Goal: Task Accomplishment & Management: Manage account settings

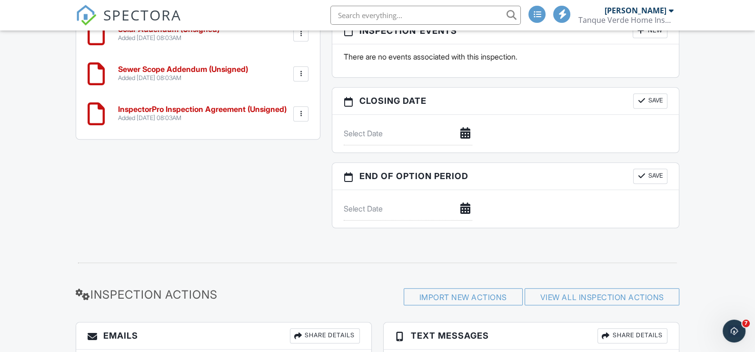
scroll to position [922, 0]
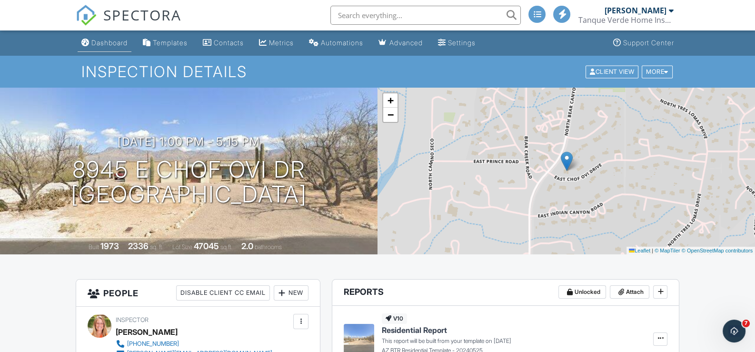
click at [112, 40] on div "Dashboard" at bounding box center [109, 43] width 36 height 8
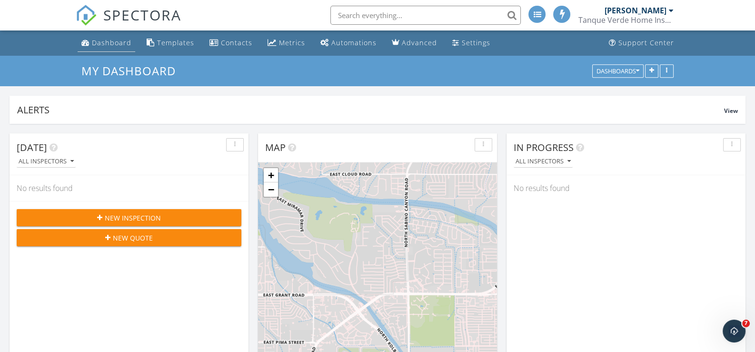
click at [110, 43] on div "Dashboard" at bounding box center [112, 42] width 40 height 9
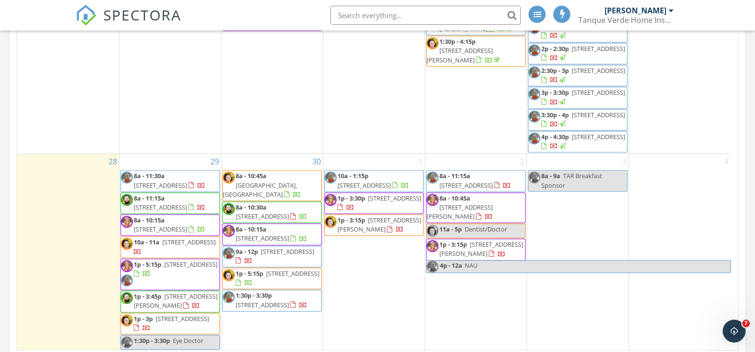
scroll to position [675, 0]
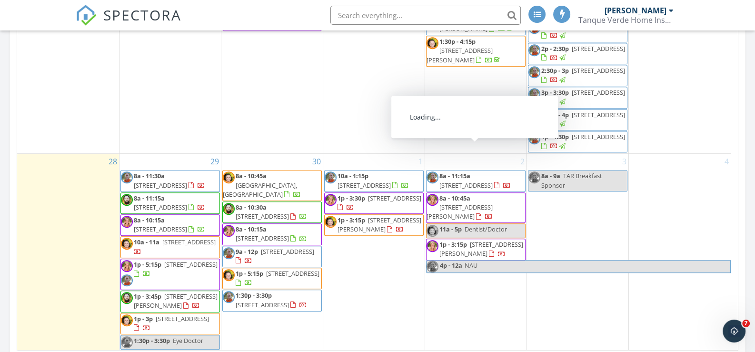
click at [471, 181] on span "790 W Las Lomitas Rd, Tucson 85704" at bounding box center [465, 185] width 53 height 9
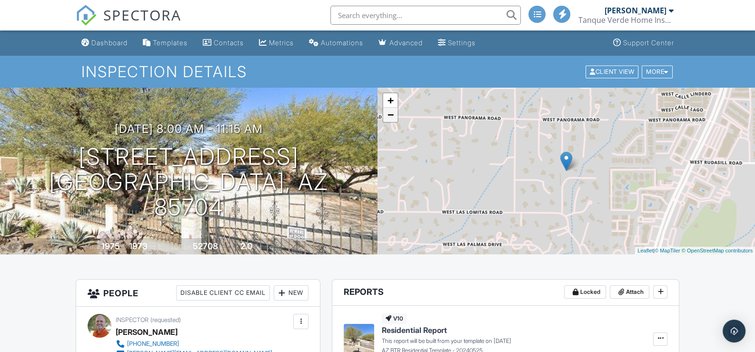
click at [387, 116] on link "−" at bounding box center [390, 115] width 14 height 14
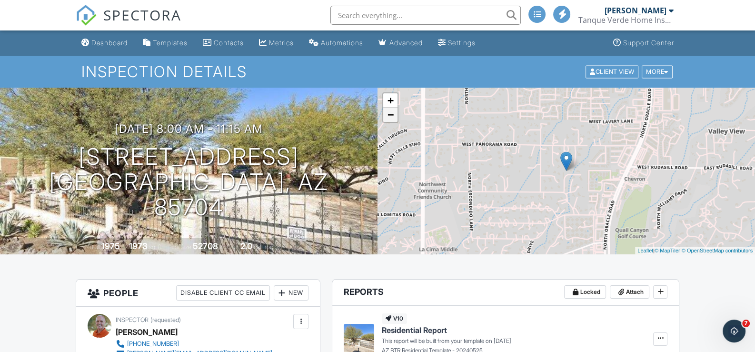
click at [387, 116] on link "−" at bounding box center [390, 115] width 14 height 14
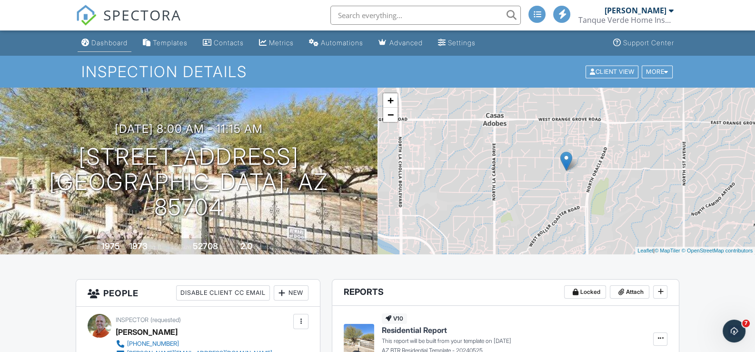
click at [112, 42] on div "Dashboard" at bounding box center [109, 43] width 36 height 8
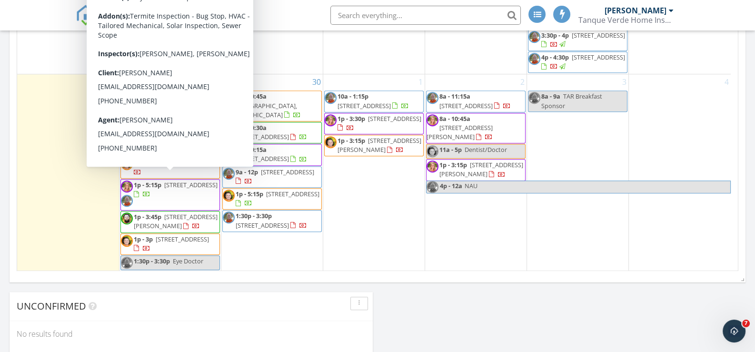
scroll to position [714, 0]
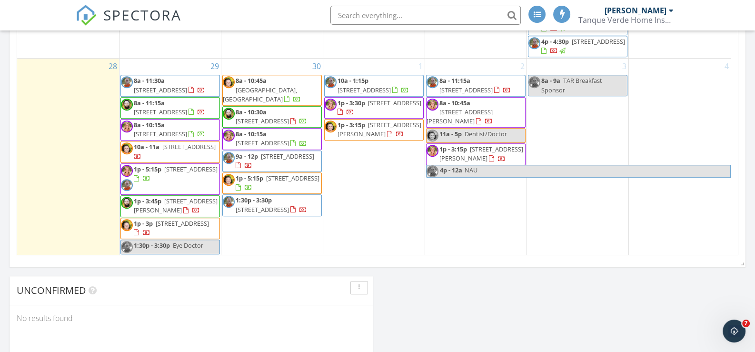
click at [164, 171] on span "[STREET_ADDRESS]" at bounding box center [190, 169] width 53 height 9
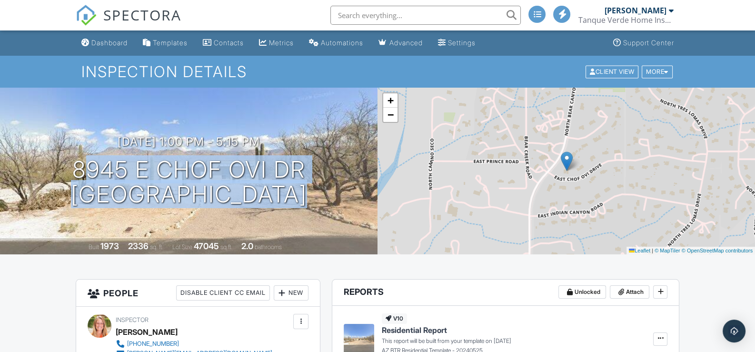
drag, startPoint x: 296, startPoint y: 194, endPoint x: 50, endPoint y: 167, distance: 247.2
click at [51, 168] on div "09/29/2025 1:00 pm - 5:15 pm 8945 E Chof Ovi Dr Tucson, AZ 85749" at bounding box center [189, 171] width 378 height 72
copy h1 "8945 E Chof Ovi Dr Tucson, AZ 85749"
click at [104, 44] on div "Dashboard" at bounding box center [109, 43] width 36 height 8
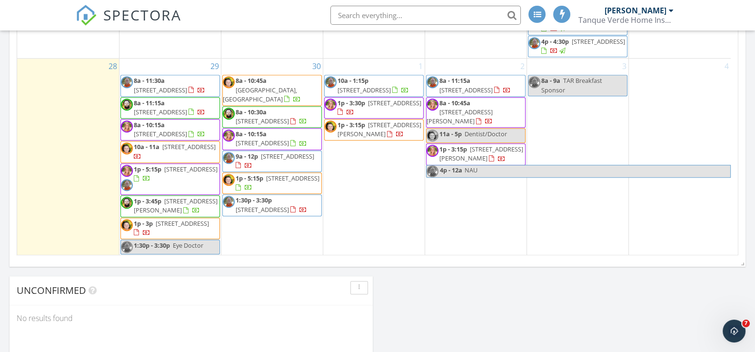
scroll to position [675, 0]
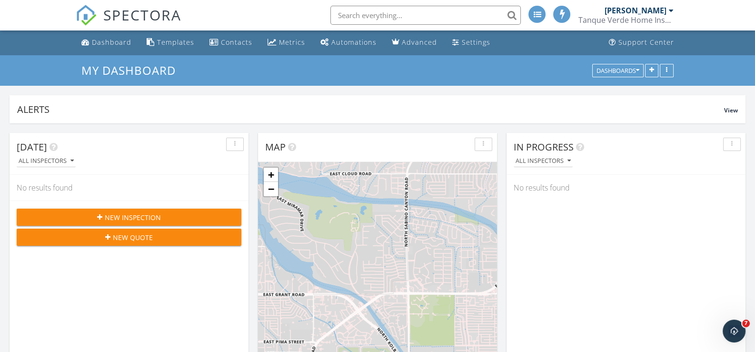
scroll to position [0, 0]
